Goal: Task Accomplishment & Management: Complete application form

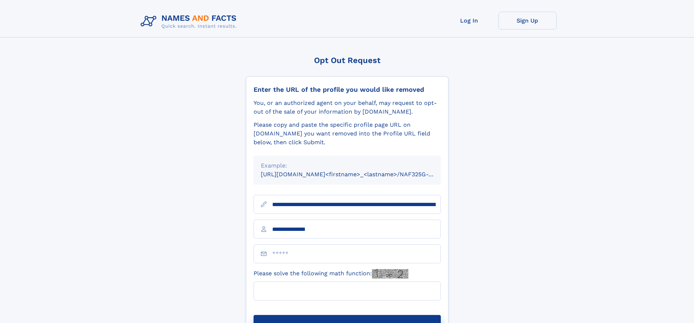
type input "**********"
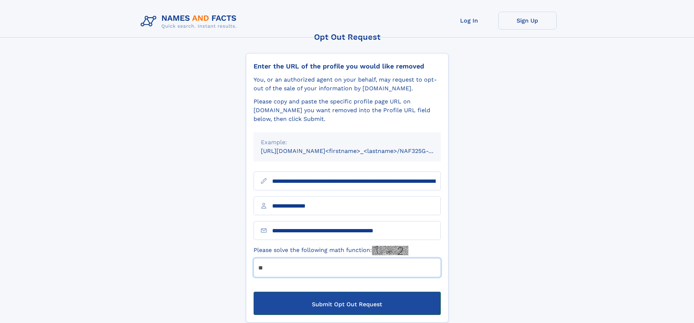
type input "**"
click at [347, 311] on button "Submit Opt Out Request" at bounding box center [347, 303] width 187 height 23
